Goal: Check status

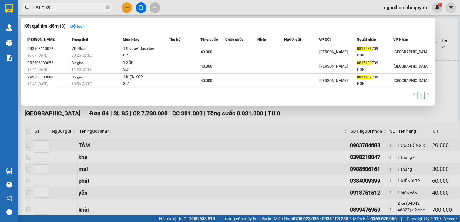
click at [142, 8] on div at bounding box center [230, 111] width 460 height 222
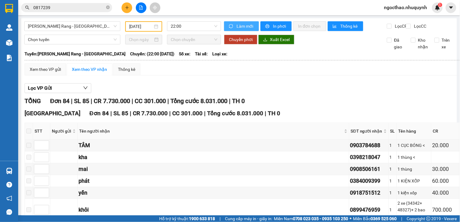
click at [246, 26] on span "Làm mới" at bounding box center [246, 26] width 18 height 7
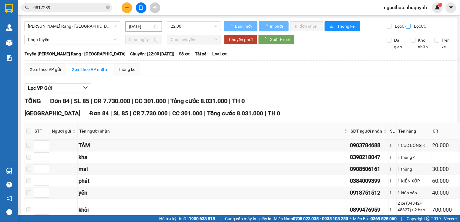
click at [412, 28] on span "Lọc CC" at bounding box center [420, 26] width 16 height 7
click at [410, 28] on input "Lọc CC" at bounding box center [409, 26] width 6 height 5
checkbox input "true"
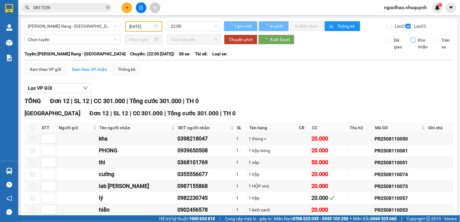
click at [411, 49] on label "Kho nhận" at bounding box center [421, 43] width 20 height 13
click at [411, 42] on input "Kho nhận" at bounding box center [413, 40] width 5 height 5
checkbox input "true"
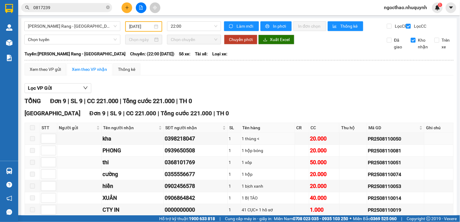
scroll to position [61, 0]
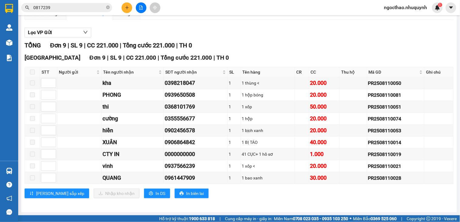
click at [81, 7] on input "0817239" at bounding box center [69, 7] width 72 height 7
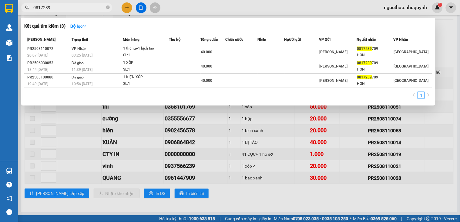
click at [81, 7] on input "0817239" at bounding box center [69, 7] width 72 height 7
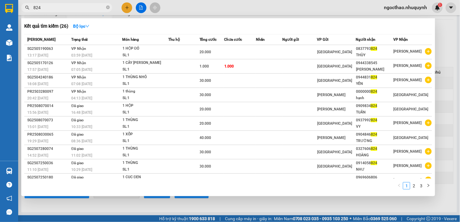
type input "824"
drag, startPoint x: 320, startPoint y: 219, endPoint x: 317, endPoint y: 211, distance: 8.6
click at [320, 217] on div at bounding box center [230, 111] width 460 height 222
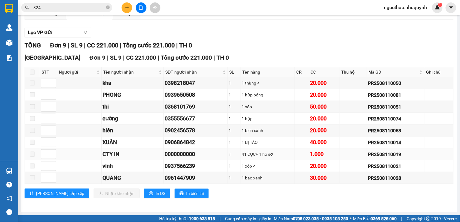
drag, startPoint x: 315, startPoint y: 203, endPoint x: 283, endPoint y: 151, distance: 61.5
click at [314, 203] on div "[PERSON_NAME] 9 | SL 9 | CC 221.000 | [PERSON_NAME] 221.000 | TH 0 [GEOGRAPHIC_…" at bounding box center [239, 123] width 429 height 165
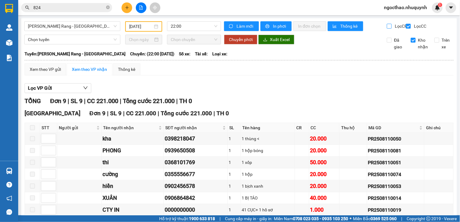
drag, startPoint x: 412, startPoint y: 28, endPoint x: 386, endPoint y: 29, distance: 25.5
click at [412, 28] on span "Lọc CC" at bounding box center [420, 26] width 16 height 7
click at [387, 29] on input "Lọc CR" at bounding box center [390, 26] width 6 height 5
checkbox input "true"
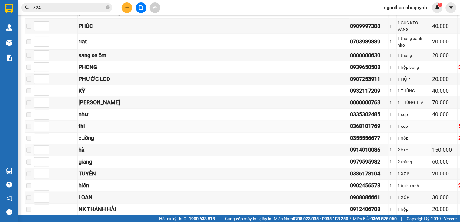
scroll to position [236, 0]
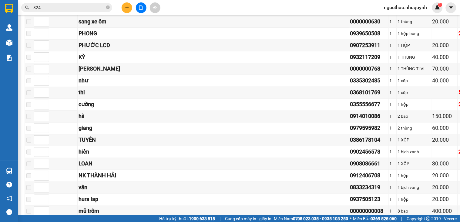
click at [68, 8] on input "824" at bounding box center [69, 7] width 72 height 7
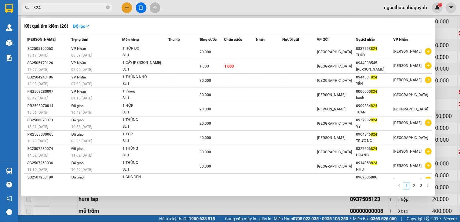
click at [68, 8] on input "824" at bounding box center [69, 7] width 72 height 7
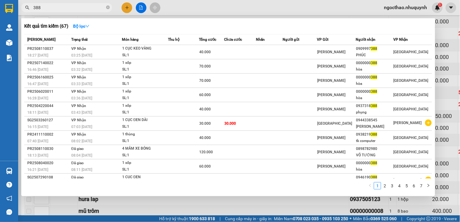
type input "388"
